Goal: Information Seeking & Learning: Check status

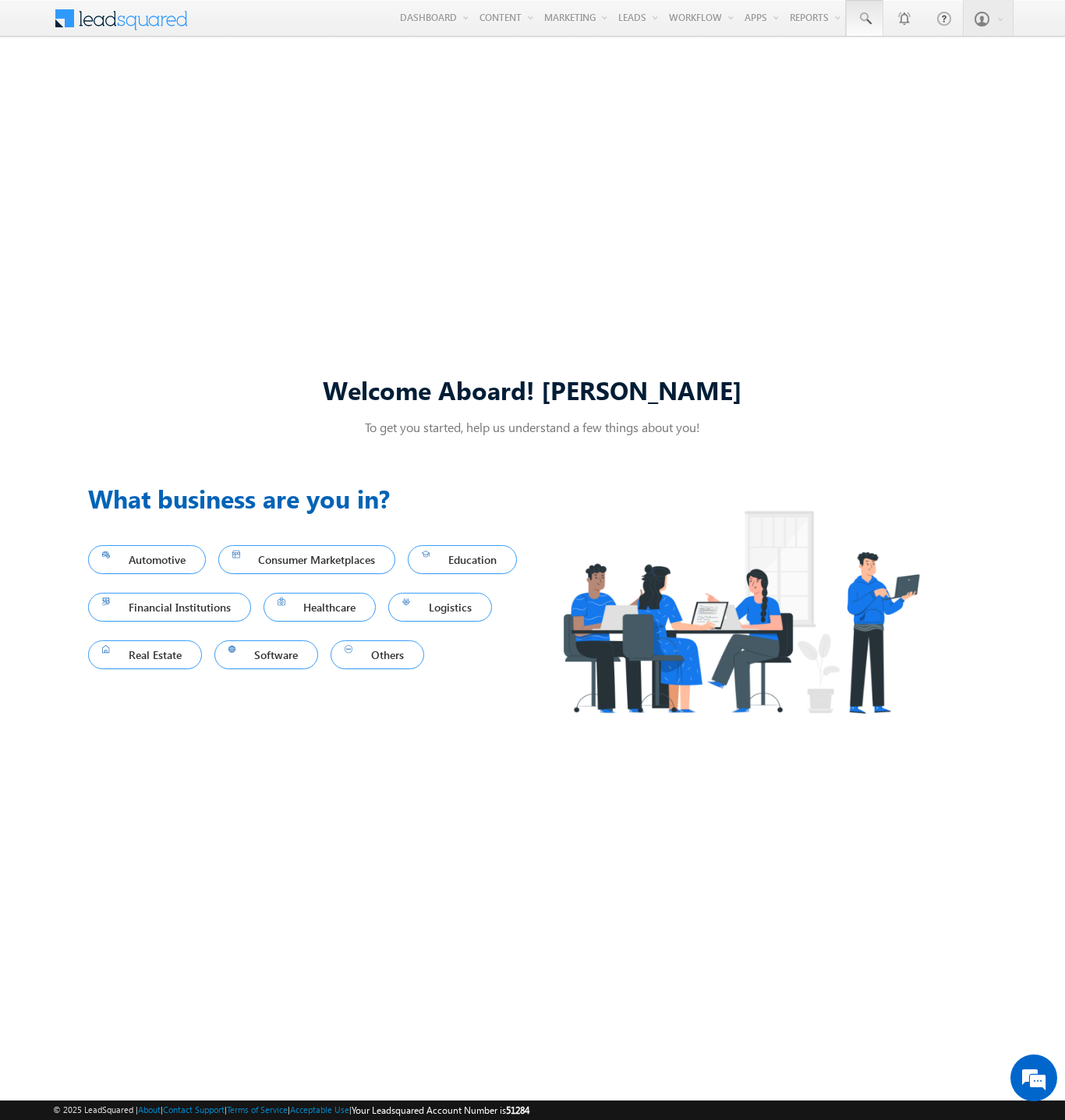
click at [863, 19] on span at bounding box center [864, 18] width 15 height 15
type input "8835092798"
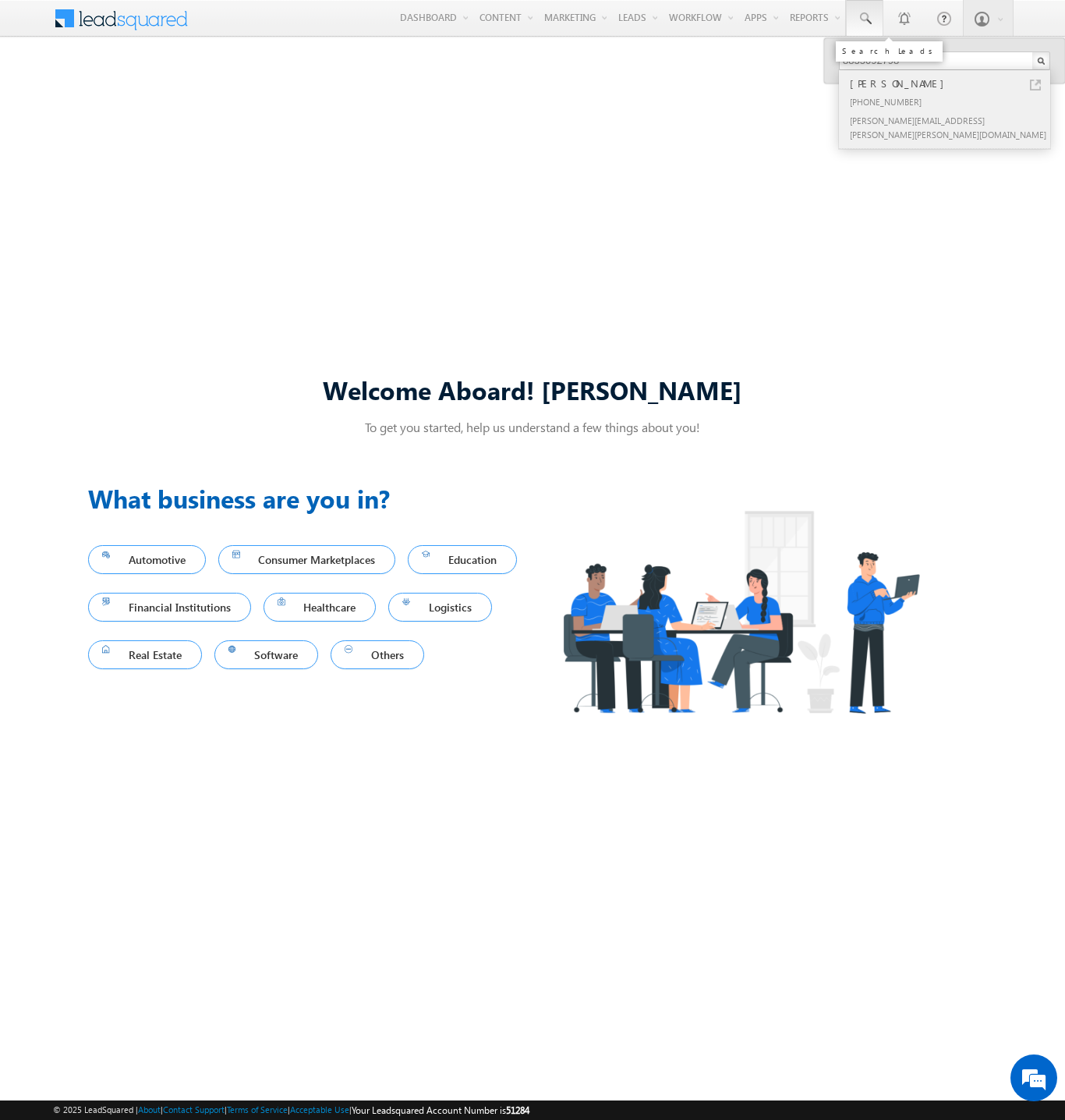
click at [951, 83] on div "[PERSON_NAME]" at bounding box center [950, 82] width 209 height 17
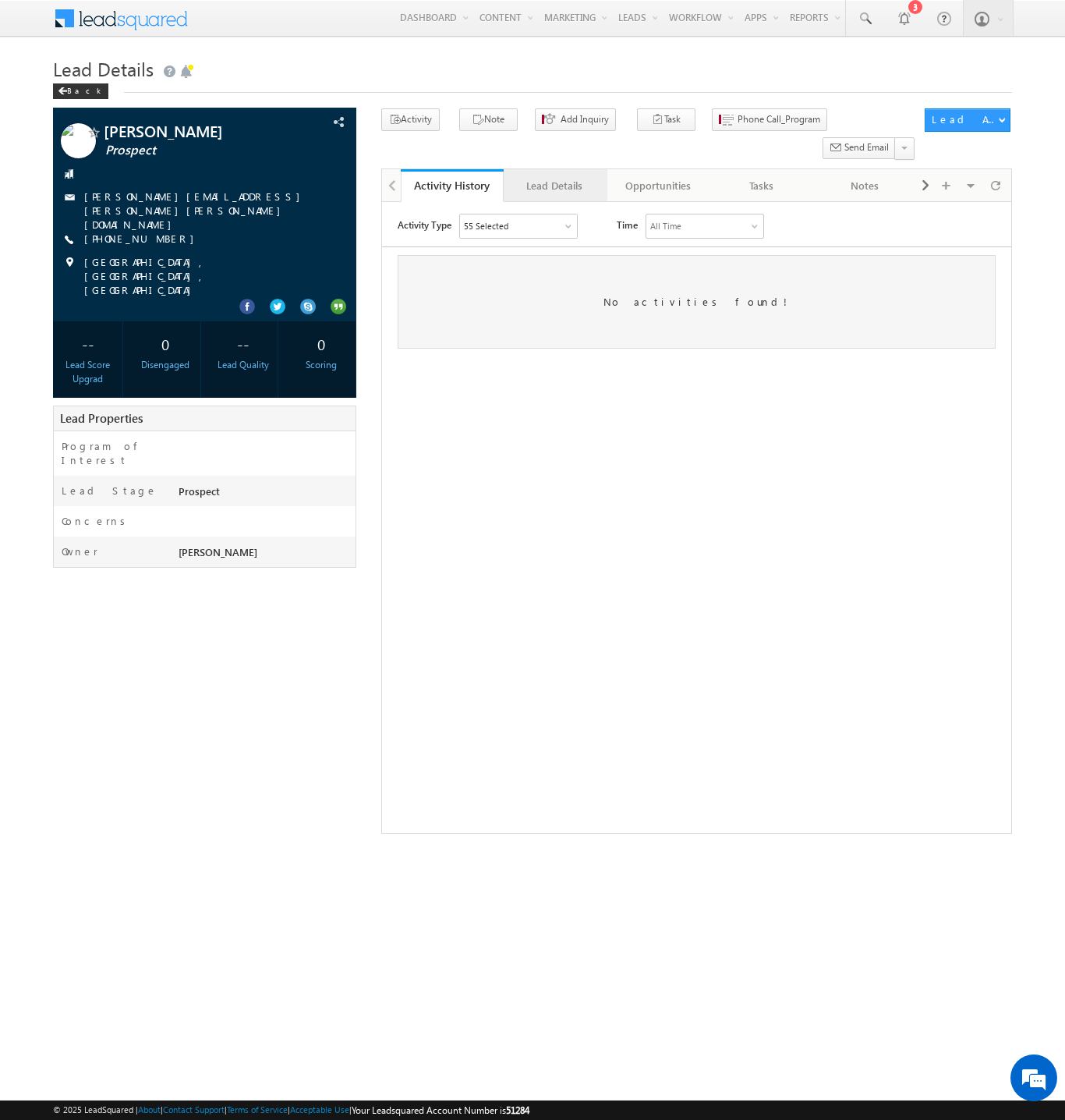
click at [554, 177] on div "Lead Details" at bounding box center [554, 186] width 76 height 19
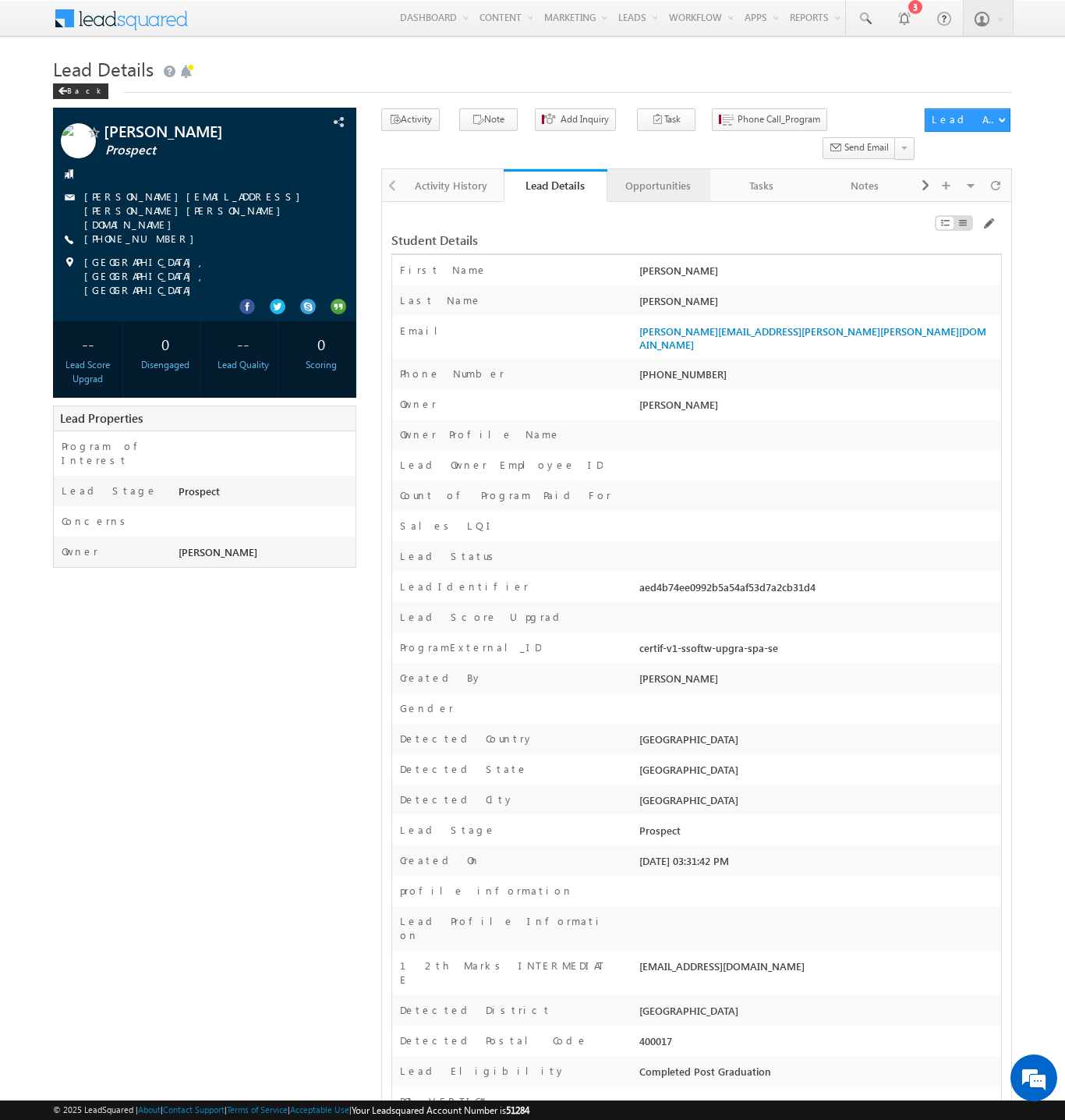
click at [657, 177] on div "Opportunities" at bounding box center [657, 186] width 76 height 19
